Goal: Task Accomplishment & Management: Use online tool/utility

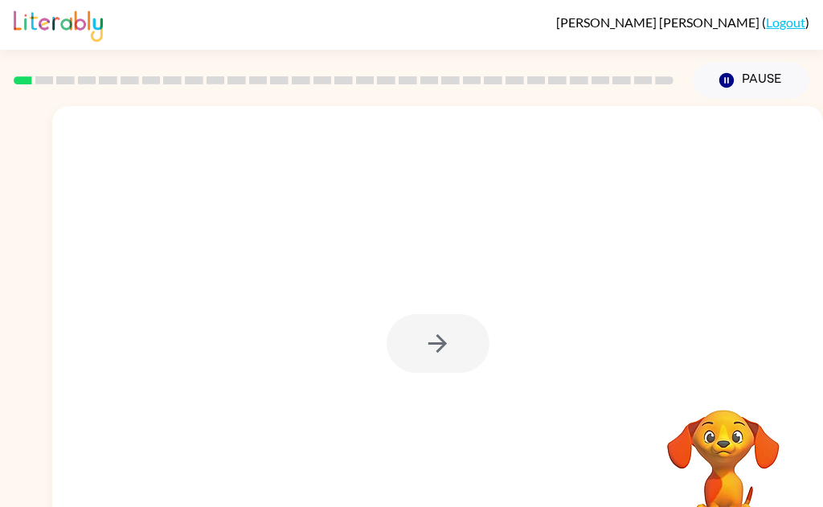
click at [617, 428] on video "Your browser must support playing .mp4 files to use Literably. Please try using…" at bounding box center [723, 465] width 161 height 161
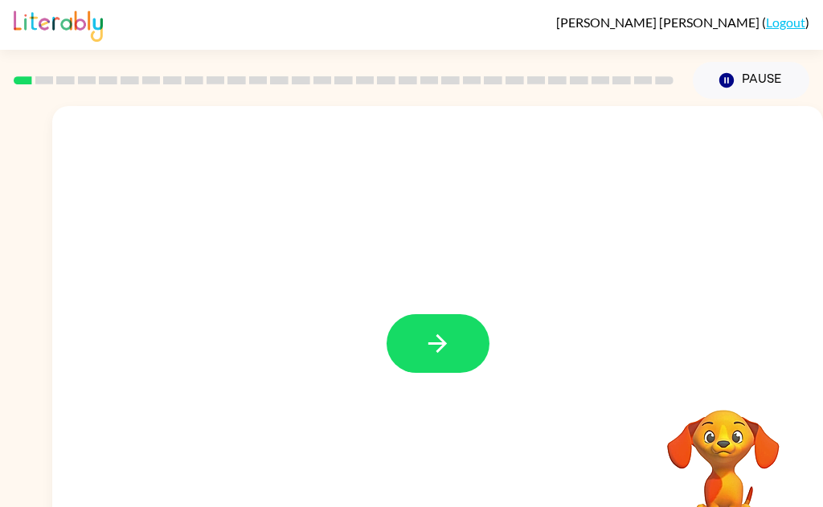
click at [449, 364] on button "button" at bounding box center [438, 343] width 103 height 59
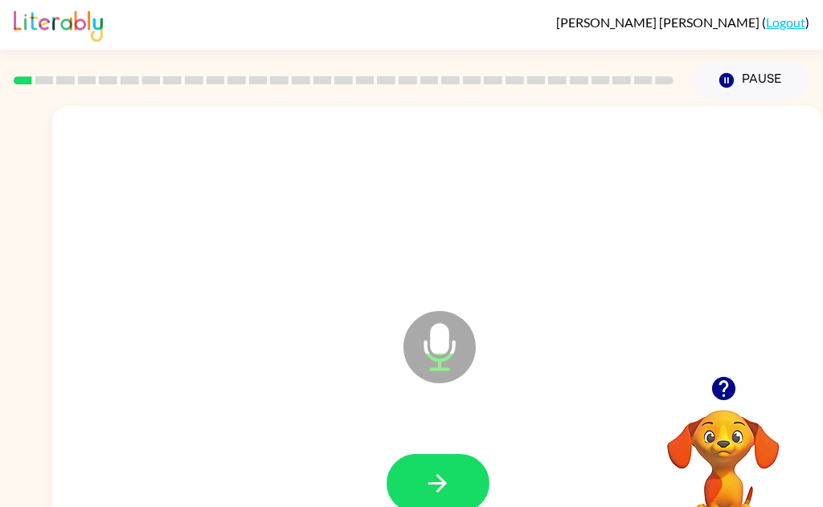
click at [461, 489] on button "button" at bounding box center [438, 483] width 103 height 59
click at [451, 494] on icon "button" at bounding box center [438, 483] width 28 height 28
click at [455, 500] on button "button" at bounding box center [438, 483] width 103 height 59
click at [617, 78] on button "Pause Pause" at bounding box center [751, 80] width 117 height 37
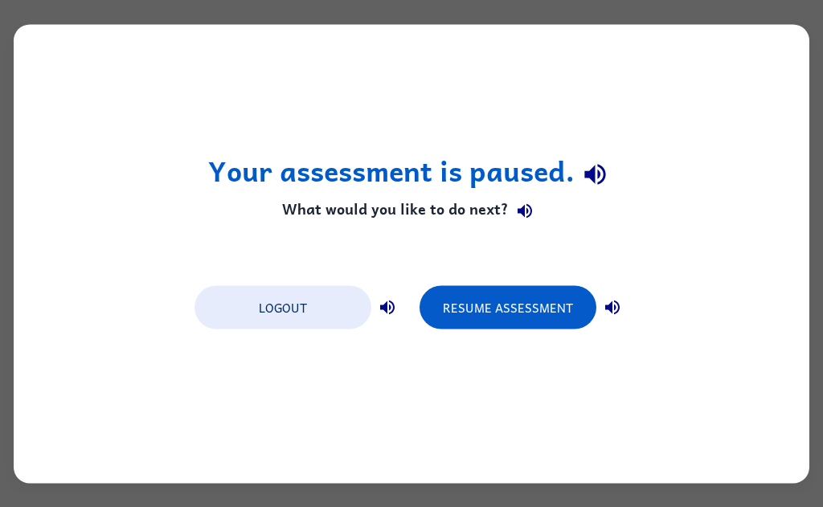
click at [522, 309] on button "Resume Assessment" at bounding box center [508, 306] width 177 height 43
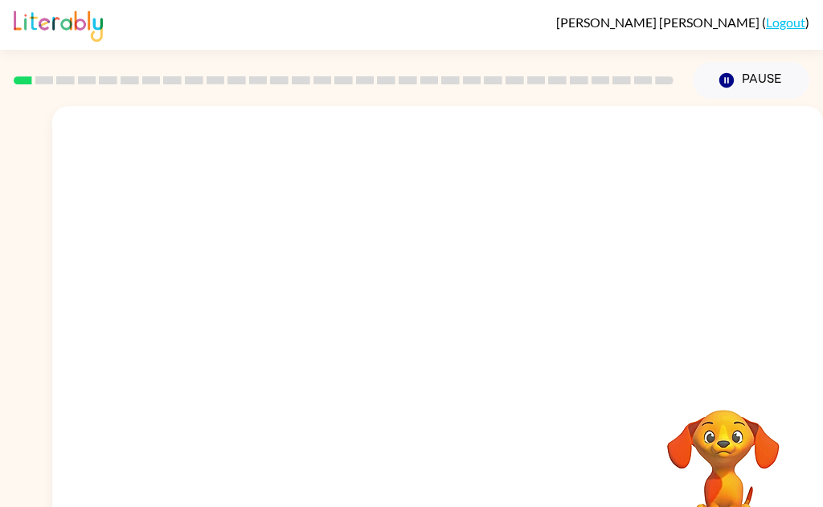
click at [617, 440] on video "Your browser must support playing .mp4 files to use Literably. Please try using…" at bounding box center [723, 465] width 161 height 161
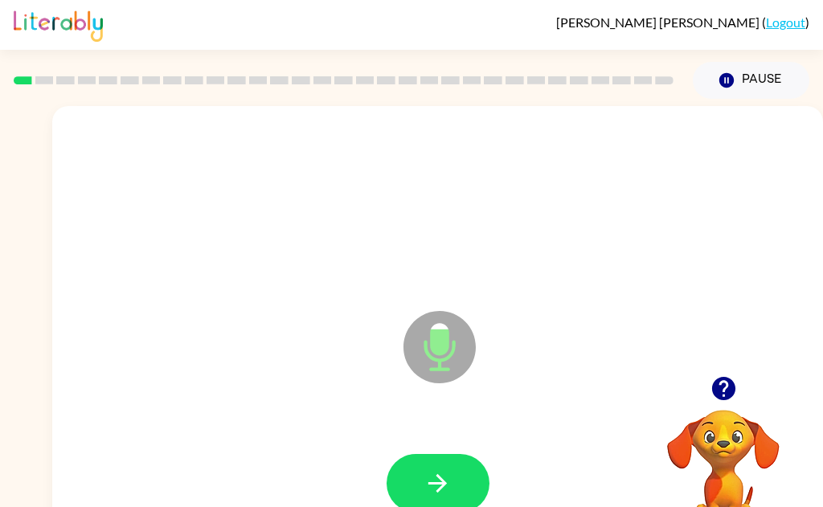
click at [617, 383] on icon "button" at bounding box center [724, 389] width 28 height 28
click at [438, 481] on icon "button" at bounding box center [438, 483] width 28 height 28
click at [450, 498] on button "button" at bounding box center [438, 483] width 103 height 59
click at [460, 399] on icon "Microphone The Microphone is here when it is your turn to talk" at bounding box center [519, 367] width 241 height 121
click at [443, 497] on icon "button" at bounding box center [438, 483] width 28 height 28
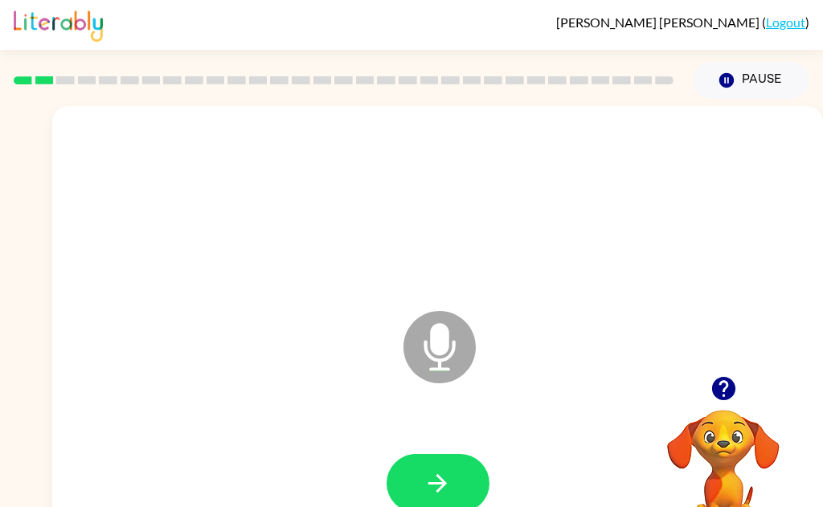
click at [463, 501] on button "button" at bounding box center [438, 483] width 103 height 59
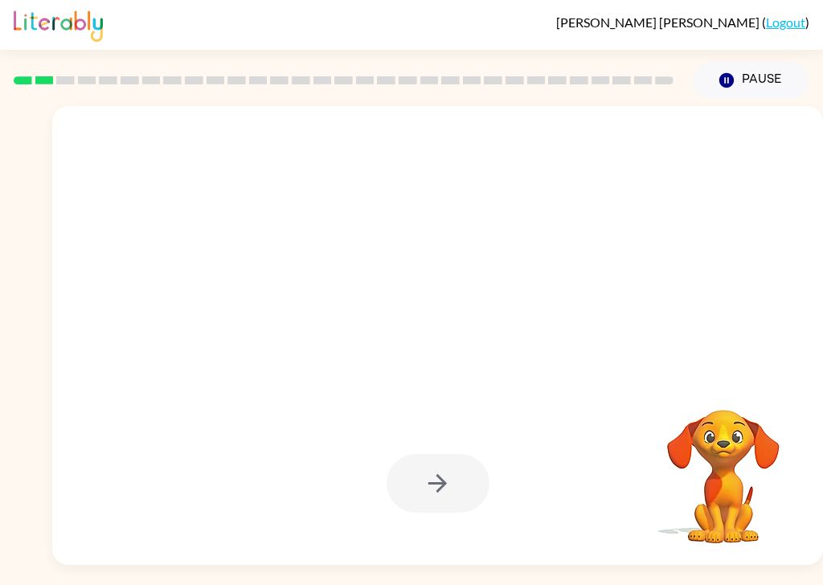
scroll to position [27, 0]
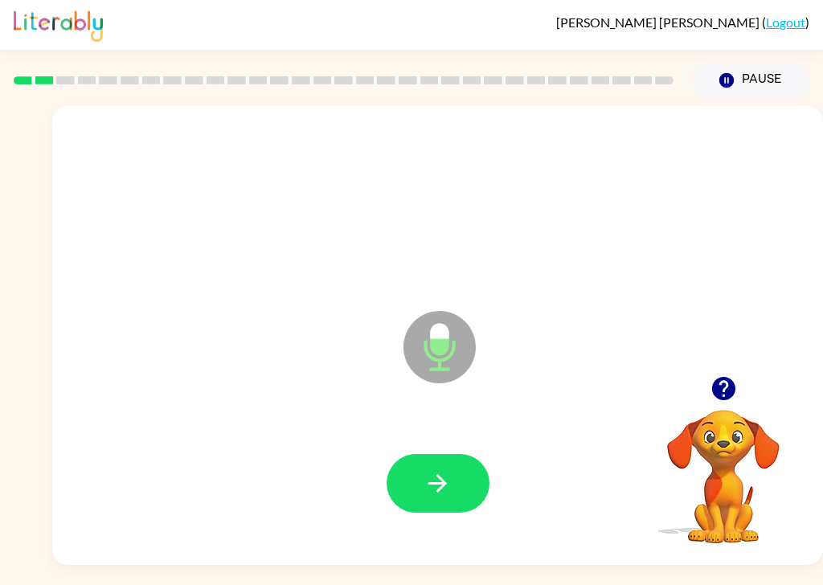
click at [449, 480] on button "button" at bounding box center [438, 483] width 103 height 59
click at [455, 470] on button "button" at bounding box center [438, 483] width 103 height 59
click at [451, 470] on icon "button" at bounding box center [438, 483] width 28 height 28
click at [446, 472] on icon "button" at bounding box center [438, 483] width 28 height 28
click at [452, 470] on button "button" at bounding box center [438, 483] width 103 height 59
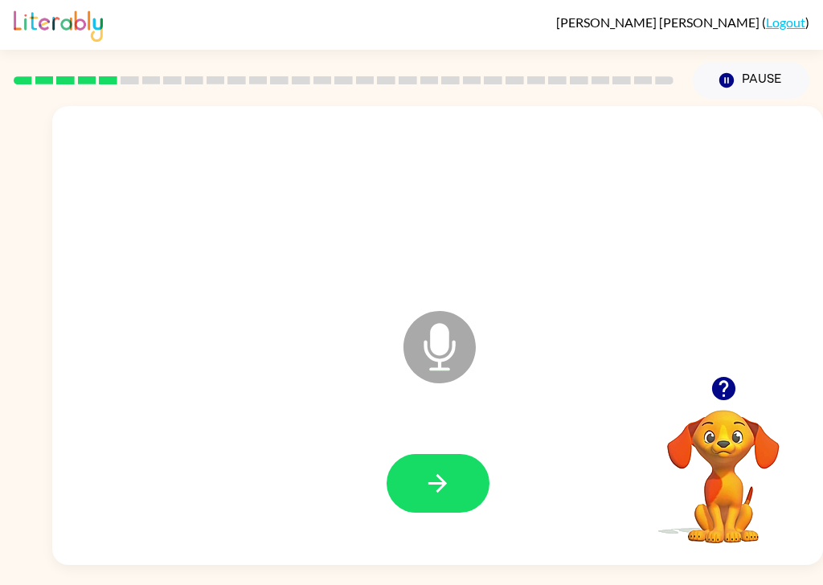
click at [455, 465] on button "button" at bounding box center [438, 483] width 103 height 59
click at [462, 468] on button "button" at bounding box center [438, 483] width 103 height 59
click at [449, 469] on icon "button" at bounding box center [438, 483] width 28 height 28
click at [446, 483] on button "button" at bounding box center [438, 483] width 103 height 59
click at [449, 469] on icon "button" at bounding box center [438, 483] width 28 height 28
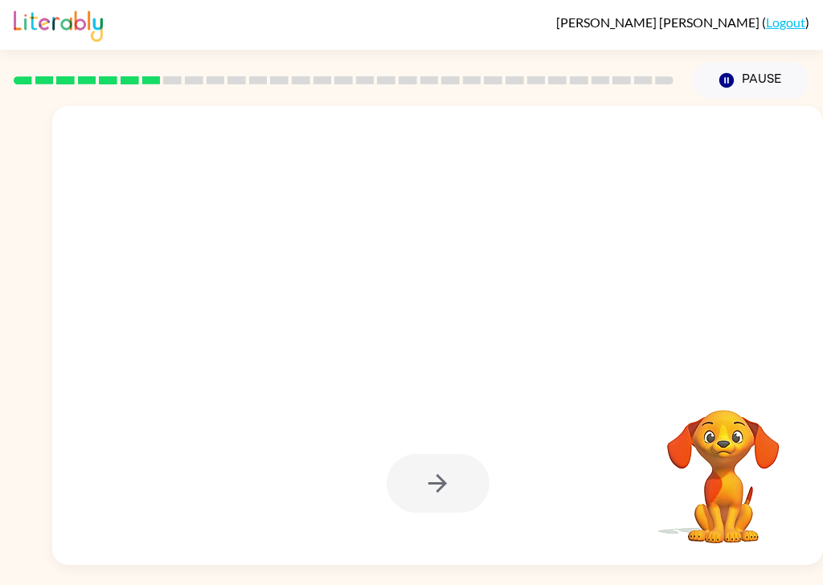
click at [462, 468] on div at bounding box center [438, 483] width 103 height 59
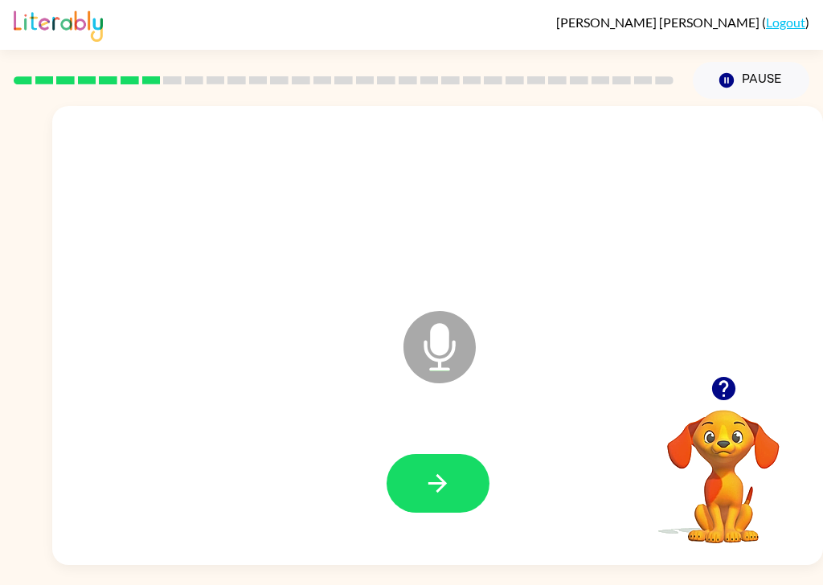
click at [441, 469] on icon "button" at bounding box center [438, 483] width 28 height 28
click at [460, 472] on button "button" at bounding box center [438, 483] width 103 height 59
click at [453, 470] on button "button" at bounding box center [438, 483] width 103 height 59
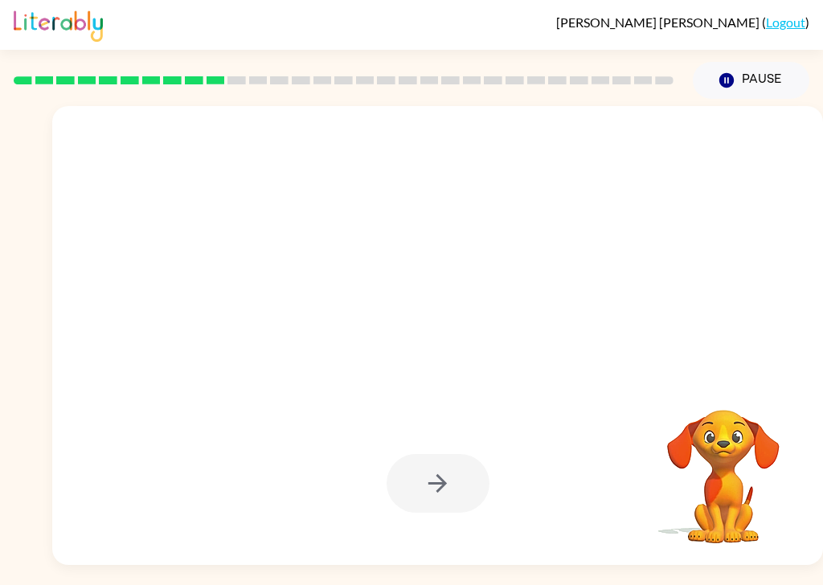
click at [441, 463] on div at bounding box center [438, 483] width 103 height 59
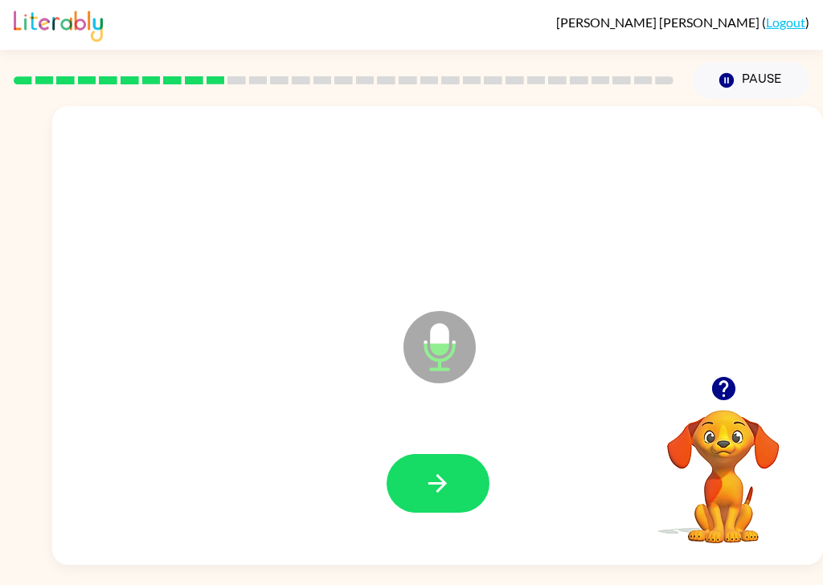
click at [450, 469] on icon "button" at bounding box center [438, 483] width 28 height 28
click at [455, 471] on button "button" at bounding box center [438, 483] width 103 height 59
click at [450, 472] on icon "button" at bounding box center [438, 483] width 28 height 28
click at [465, 471] on button "button" at bounding box center [438, 483] width 103 height 59
click at [457, 467] on button "button" at bounding box center [438, 483] width 103 height 59
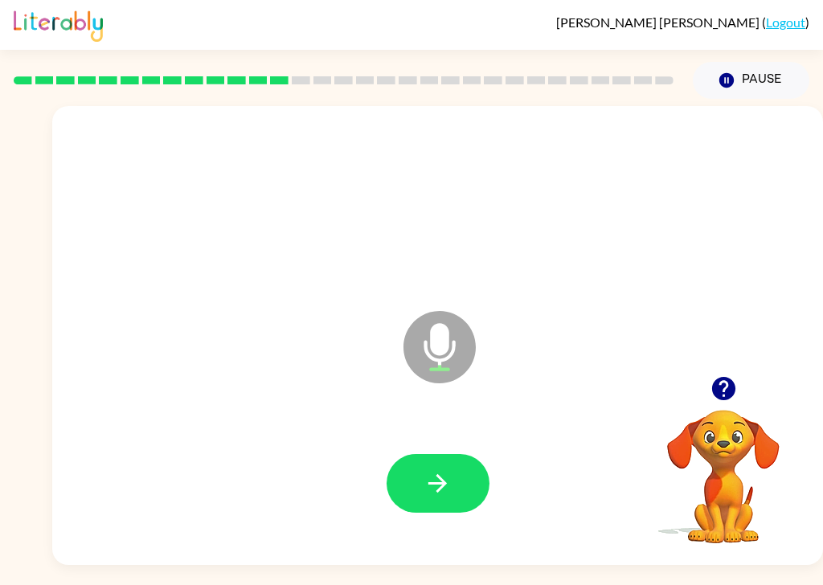
click at [457, 466] on button "button" at bounding box center [438, 483] width 103 height 59
click at [446, 469] on icon "button" at bounding box center [438, 483] width 28 height 28
click at [458, 481] on button "button" at bounding box center [438, 483] width 103 height 59
click at [458, 463] on button "button" at bounding box center [438, 483] width 103 height 59
click at [443, 483] on button "button" at bounding box center [438, 483] width 103 height 59
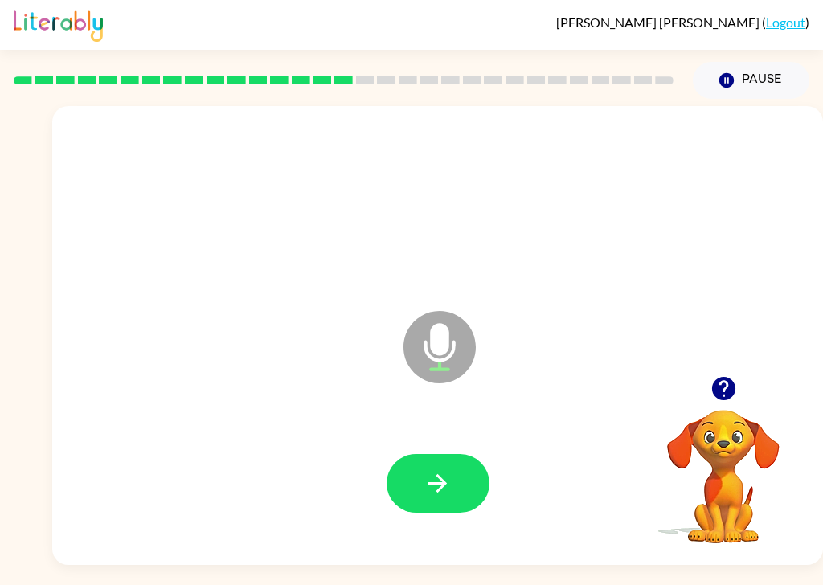
click at [446, 474] on icon "button" at bounding box center [438, 483] width 28 height 28
click at [457, 472] on button "button" at bounding box center [438, 483] width 103 height 59
click at [457, 461] on button "button" at bounding box center [438, 483] width 103 height 59
click at [449, 469] on icon "button" at bounding box center [438, 483] width 28 height 28
click at [450, 454] on button "button" at bounding box center [438, 483] width 103 height 59
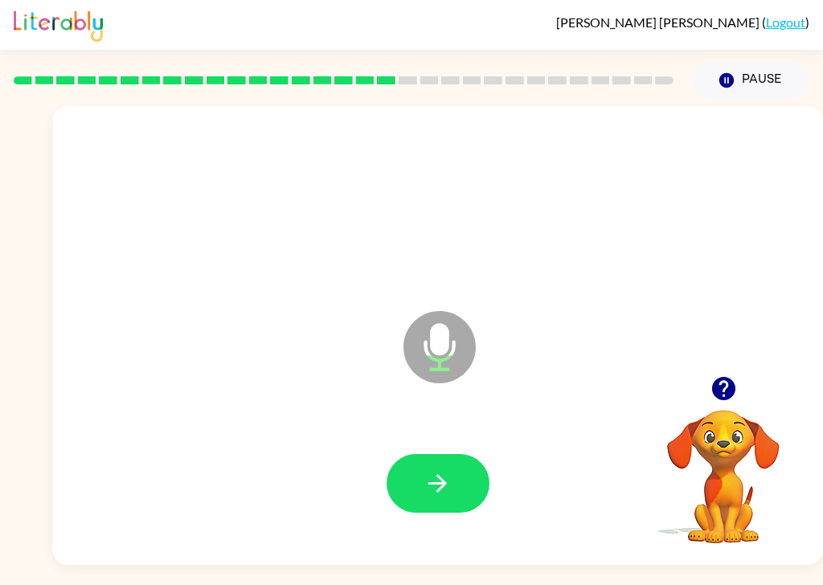
click at [443, 484] on button "button" at bounding box center [438, 483] width 103 height 59
click at [459, 461] on button "button" at bounding box center [438, 483] width 103 height 59
click at [432, 490] on button "button" at bounding box center [438, 483] width 103 height 59
click at [440, 476] on button "button" at bounding box center [438, 483] width 103 height 59
click at [443, 474] on icon "button" at bounding box center [437, 483] width 18 height 18
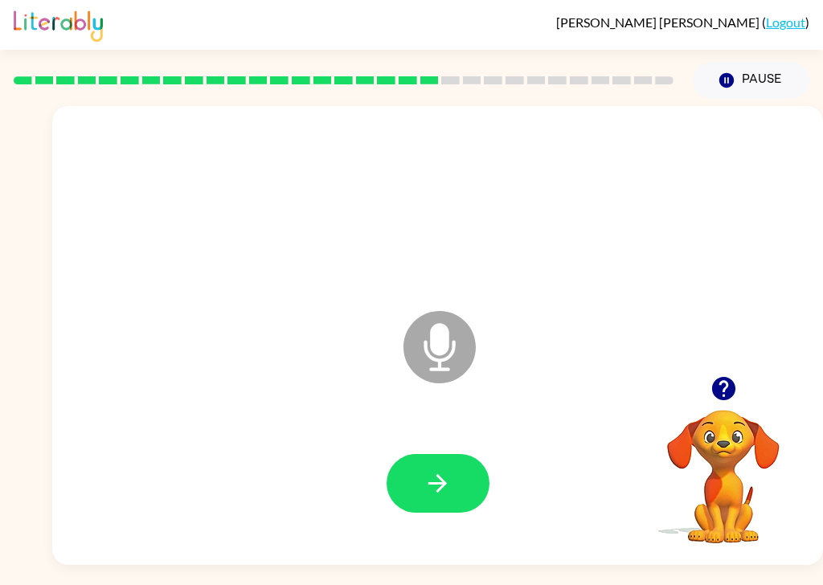
click at [451, 470] on icon "button" at bounding box center [438, 483] width 28 height 28
click at [461, 475] on button "button" at bounding box center [438, 483] width 103 height 59
click at [458, 475] on button "button" at bounding box center [438, 483] width 103 height 59
click at [449, 469] on icon "button" at bounding box center [438, 483] width 28 height 28
click at [458, 454] on button "button" at bounding box center [438, 483] width 103 height 59
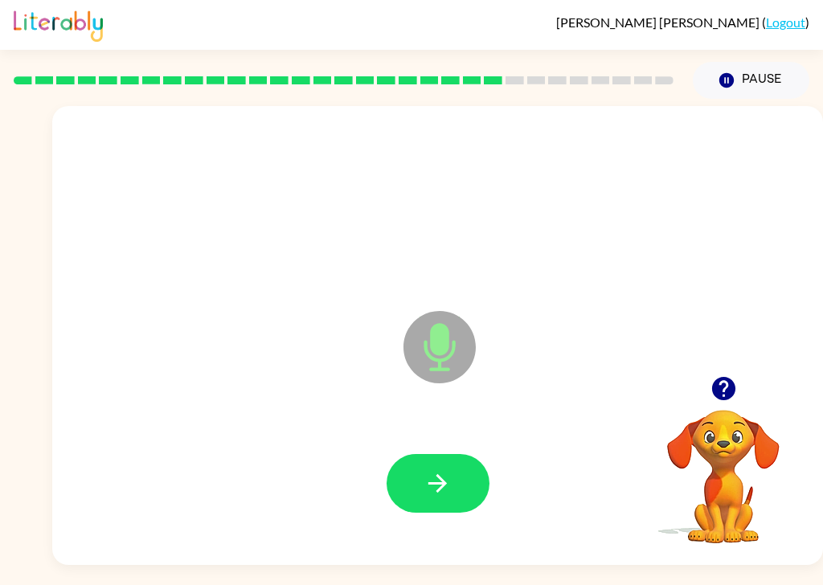
click at [443, 474] on icon "button" at bounding box center [437, 483] width 18 height 18
click at [449, 469] on icon "button" at bounding box center [438, 483] width 28 height 28
click at [452, 459] on button "button" at bounding box center [438, 483] width 103 height 59
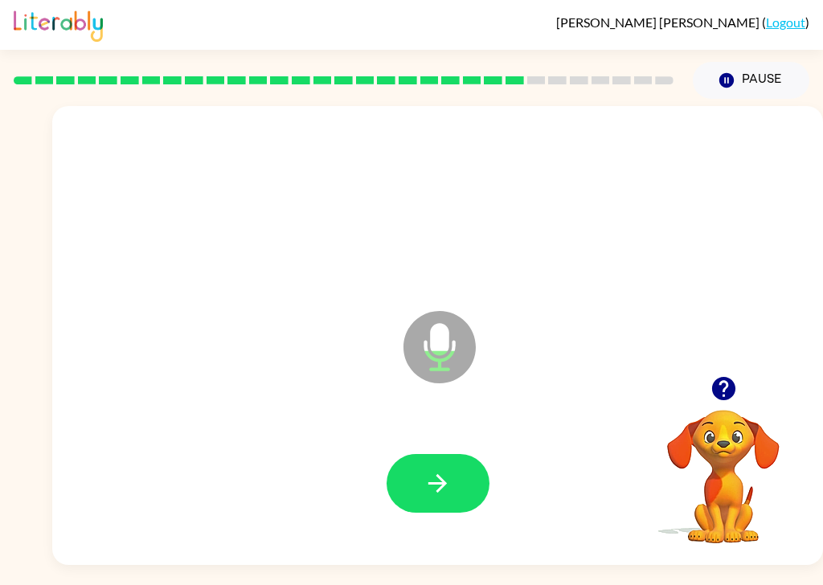
click at [448, 469] on icon "button" at bounding box center [438, 483] width 28 height 28
click at [447, 469] on icon "button" at bounding box center [438, 483] width 28 height 28
click at [457, 457] on button "button" at bounding box center [438, 483] width 103 height 59
click at [462, 461] on button "button" at bounding box center [438, 483] width 103 height 59
click at [461, 457] on button "button" at bounding box center [438, 483] width 103 height 59
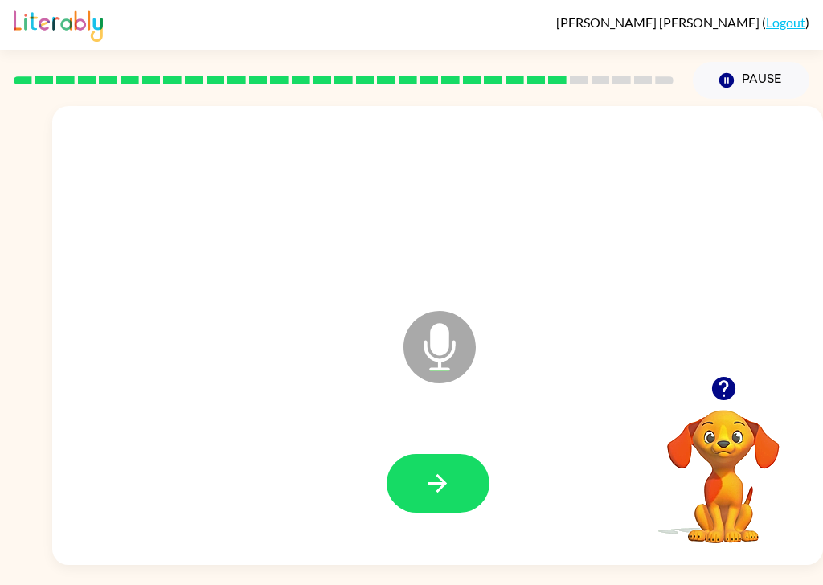
click at [463, 459] on button "button" at bounding box center [438, 483] width 103 height 59
click at [438, 469] on icon "button" at bounding box center [438, 483] width 28 height 28
click at [448, 469] on icon "button" at bounding box center [438, 483] width 28 height 28
click at [456, 458] on button "button" at bounding box center [438, 483] width 103 height 59
click at [422, 472] on button "button" at bounding box center [438, 483] width 103 height 59
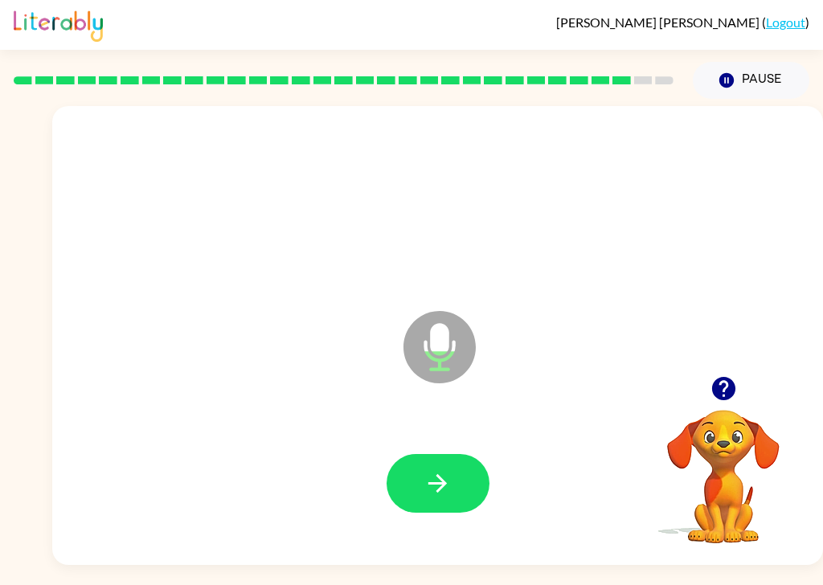
click at [470, 467] on button "button" at bounding box center [438, 483] width 103 height 59
click at [453, 454] on button "button" at bounding box center [438, 483] width 103 height 59
click at [463, 463] on button "button" at bounding box center [438, 483] width 103 height 59
click at [446, 469] on icon "button" at bounding box center [438, 483] width 28 height 28
